Goal: Find specific page/section: Find specific page/section

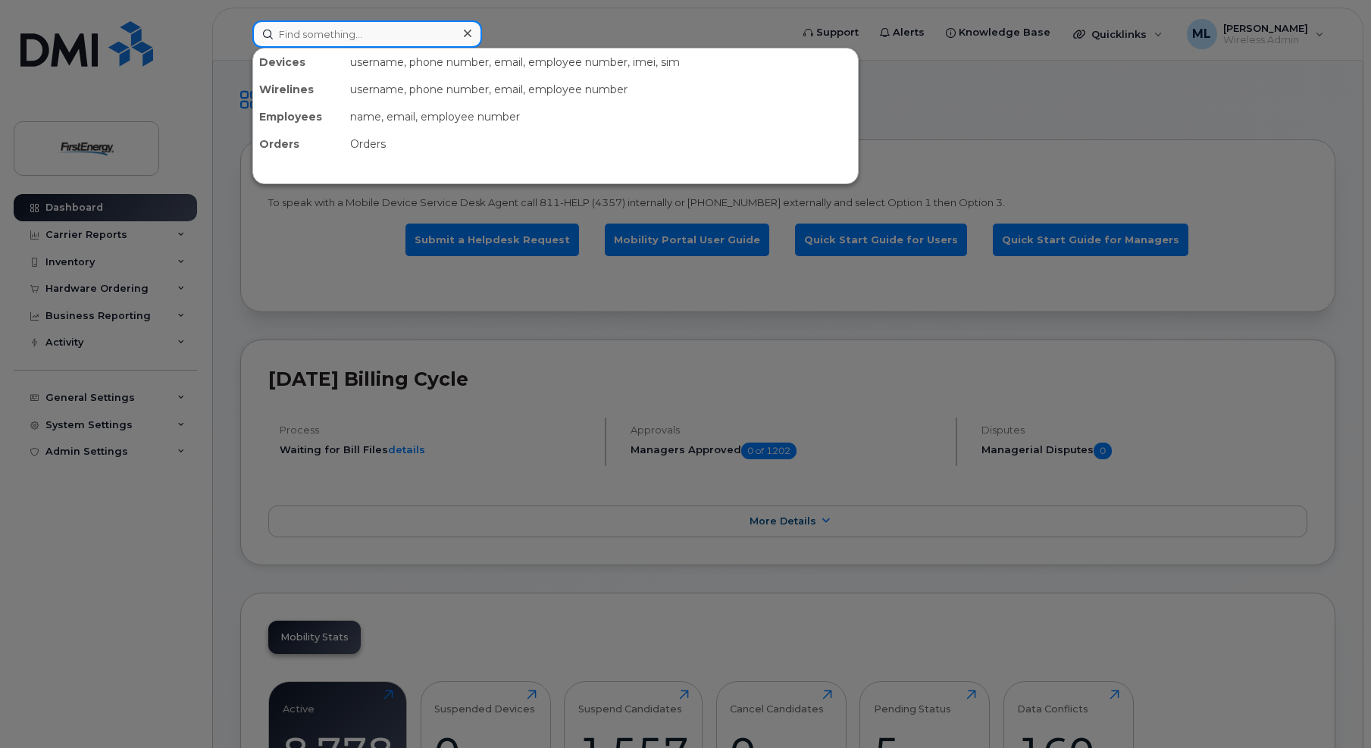
click at [415, 24] on input at bounding box center [367, 33] width 230 height 27
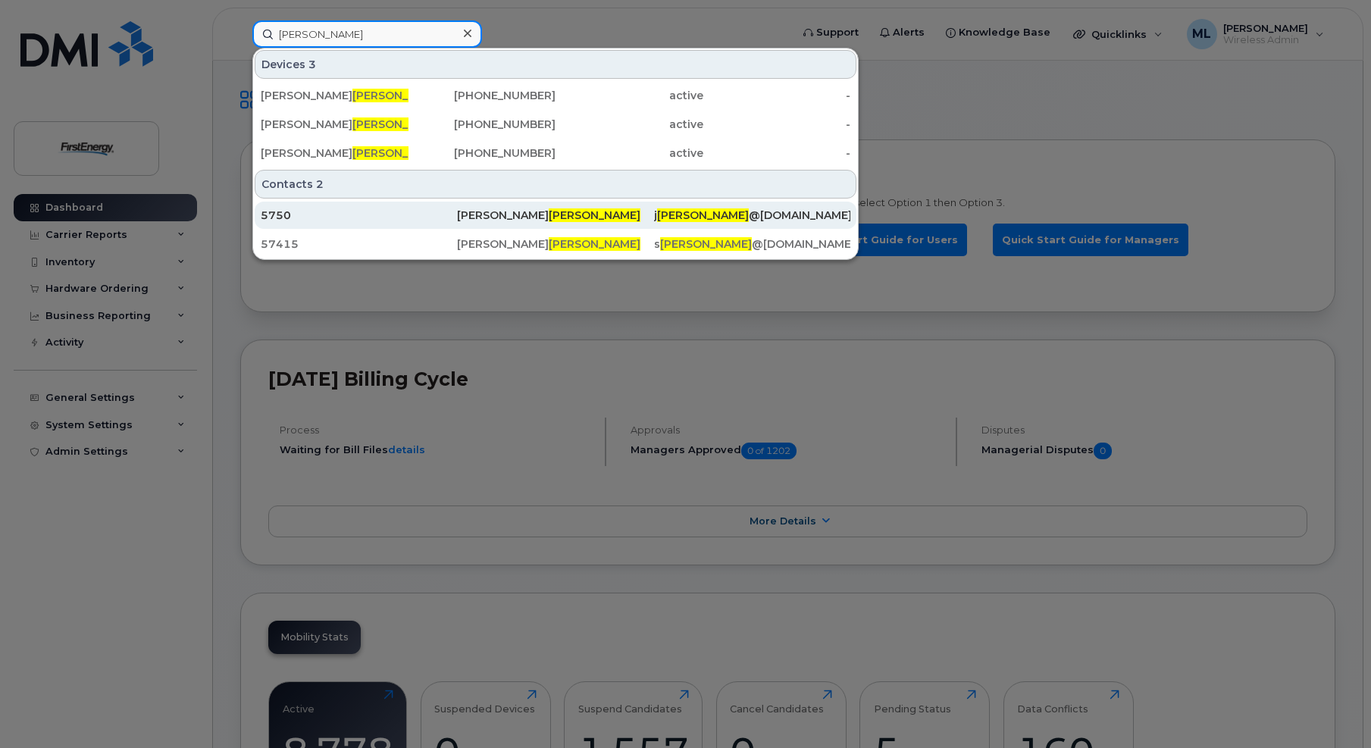
type input "[PERSON_NAME]"
click at [549, 213] on span "[PERSON_NAME]" at bounding box center [595, 215] width 92 height 14
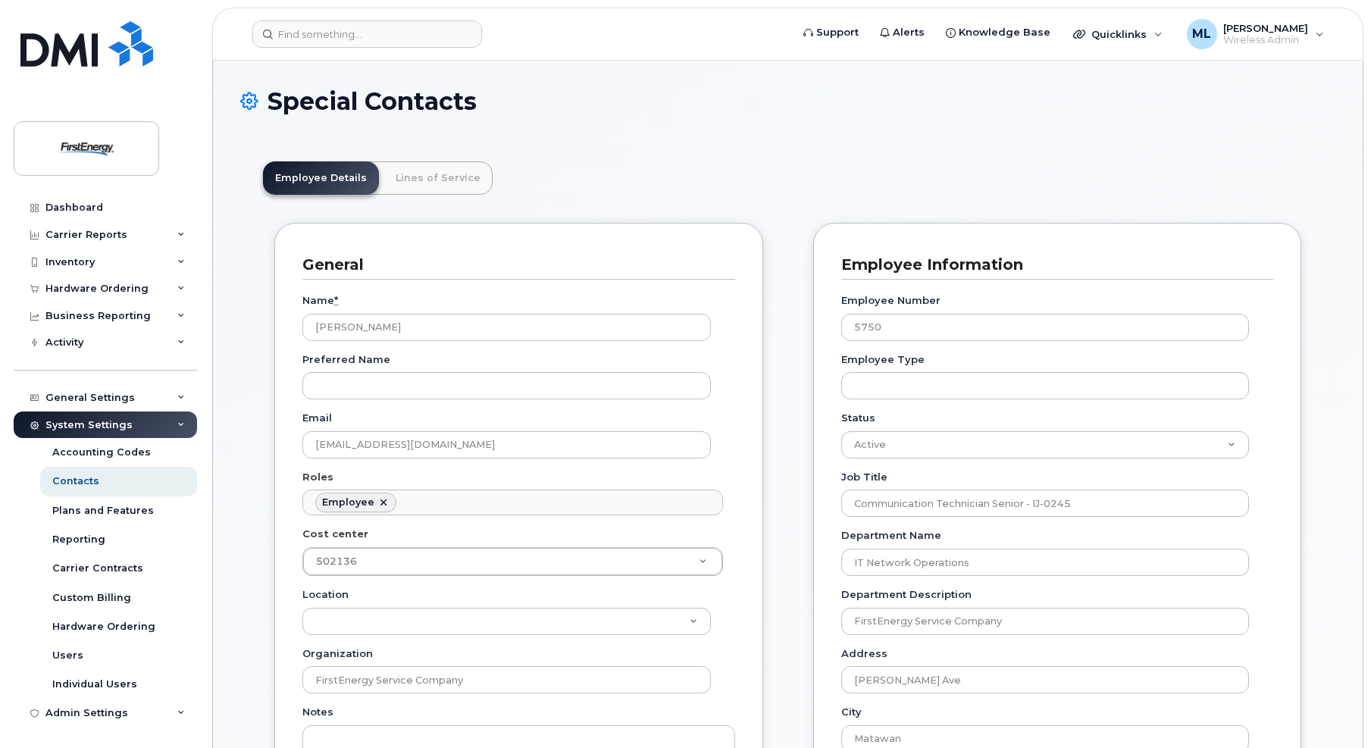
scroll to position [45, 0]
click at [452, 173] on link "Lines of Service" at bounding box center [437, 177] width 109 height 33
